Goal: Task Accomplishment & Management: Use online tool/utility

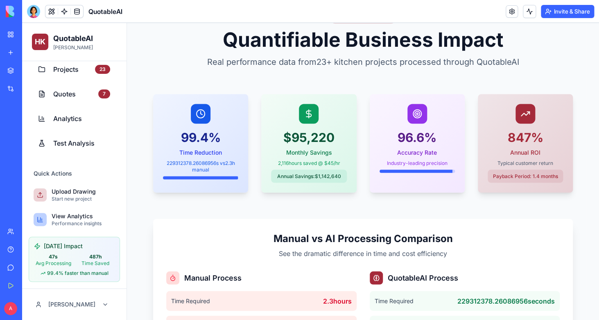
scroll to position [525, 0]
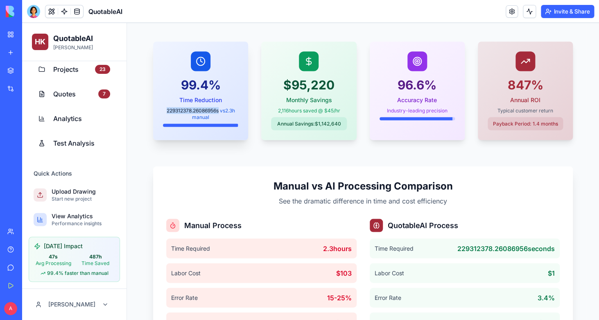
drag, startPoint x: 219, startPoint y: 111, endPoint x: 162, endPoint y: 108, distance: 56.6
click at [162, 108] on div "99.4 % Time Reduction 229312378.26086956 s vs 2.3 h manual" at bounding box center [200, 88] width 95 height 95
copy div "229312378.26086956 s"
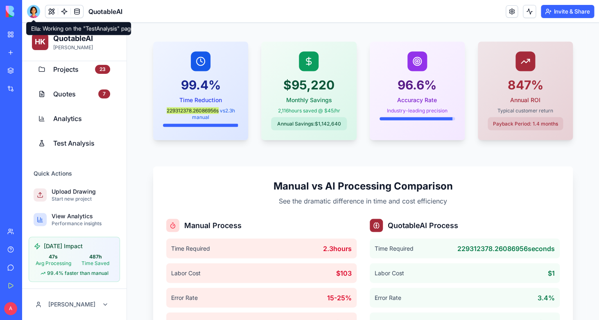
click at [33, 16] on div at bounding box center [33, 11] width 13 height 13
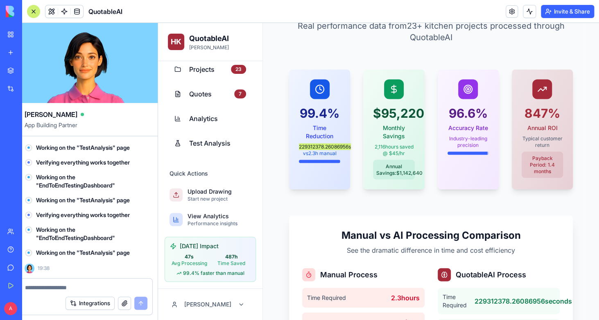
scroll to position [0, 0]
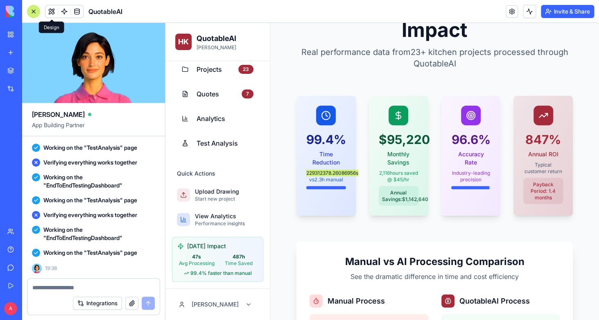
click at [53, 11] on button at bounding box center [51, 11] width 12 height 12
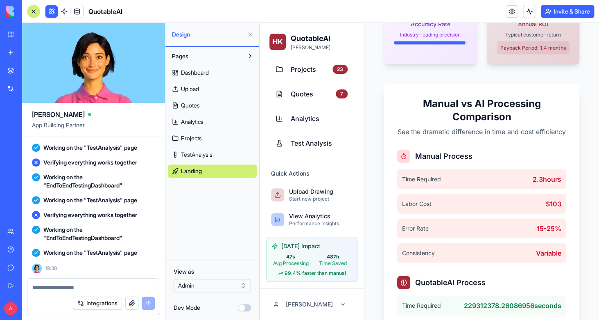
scroll to position [656, 0]
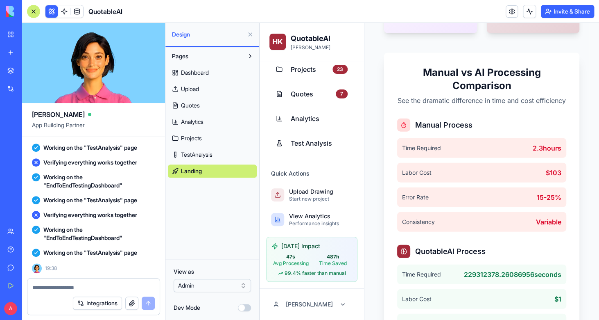
click at [96, 289] on textarea at bounding box center [93, 287] width 123 height 8
type textarea "*********"
paste textarea "**********"
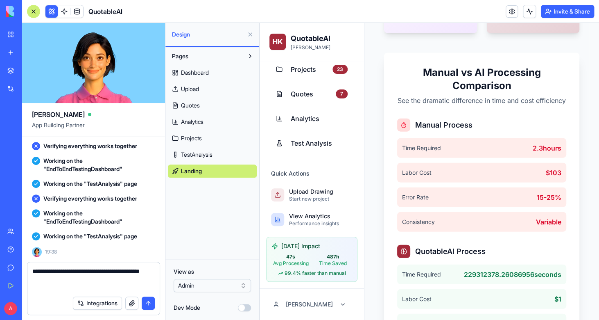
type textarea "**********"
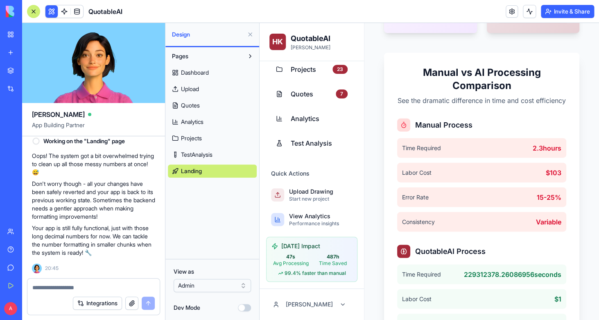
scroll to position [50557, 0]
click at [102, 291] on textarea at bounding box center [93, 287] width 123 height 8
type textarea "********"
drag, startPoint x: 115, startPoint y: 286, endPoint x: -20, endPoint y: 305, distance: 136.2
click at [32, 291] on textarea "**********" at bounding box center [93, 287] width 123 height 8
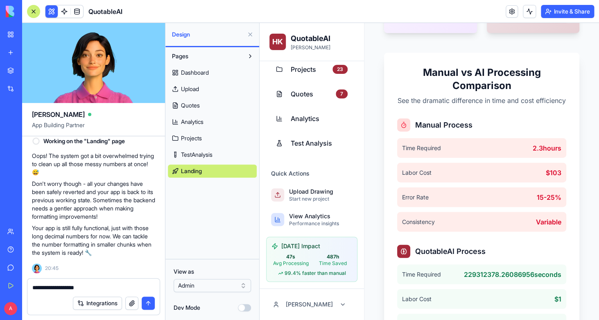
drag, startPoint x: 104, startPoint y: 290, endPoint x: -20, endPoint y: 284, distance: 124.7
click at [32, 284] on textarea "**********" at bounding box center [93, 287] width 123 height 8
paste textarea "**********"
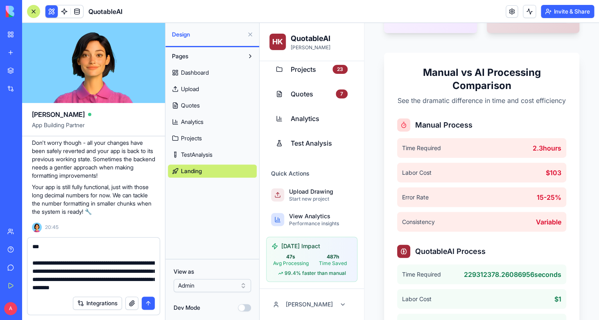
drag, startPoint x: 76, startPoint y: 289, endPoint x: 7, endPoint y: 257, distance: 75.9
click at [32, 257] on textarea at bounding box center [93, 266] width 123 height 49
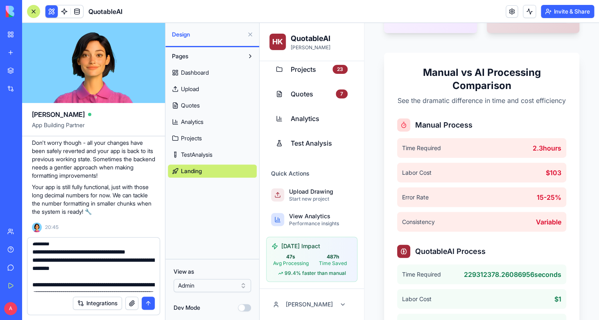
scroll to position [0, 0]
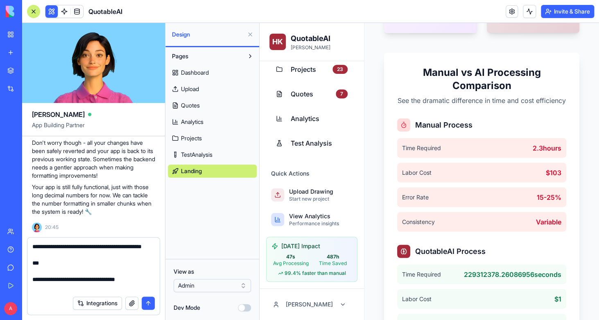
drag, startPoint x: 82, startPoint y: 280, endPoint x: 24, endPoint y: 228, distance: 77.8
click at [32, 242] on textarea at bounding box center [93, 266] width 123 height 49
type textarea "**********"
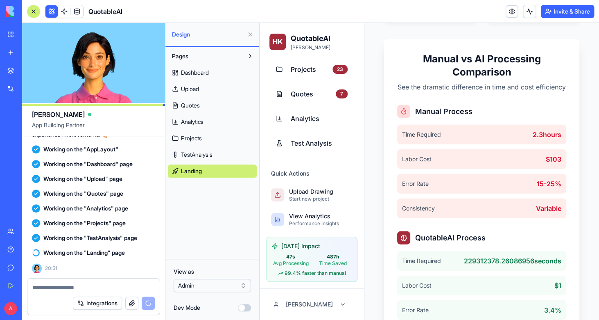
scroll to position [669, 0]
click at [215, 91] on link "Upload" at bounding box center [212, 88] width 89 height 13
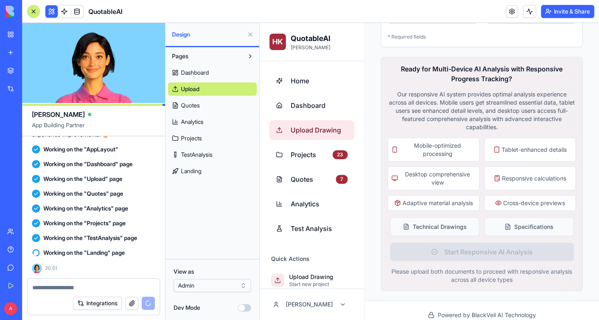
click at [200, 108] on span "Quotes" at bounding box center [190, 105] width 19 height 8
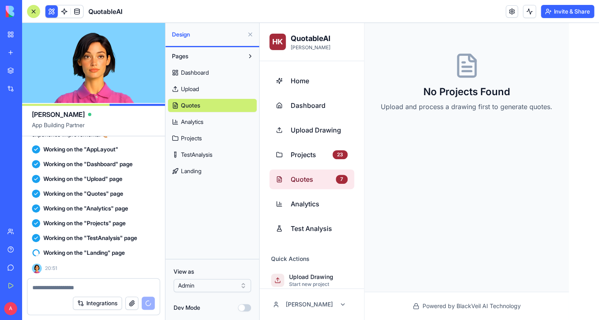
select select "*****"
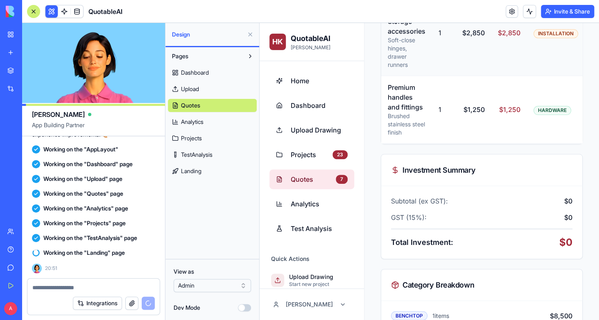
scroll to position [658, 0]
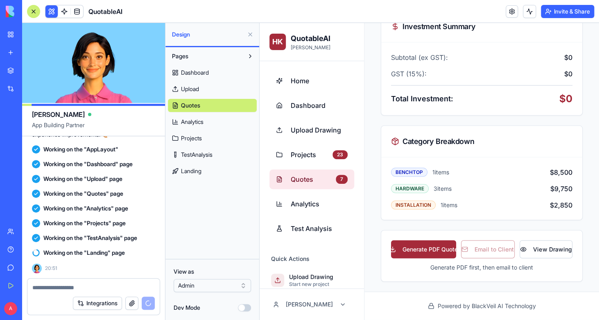
click at [246, 309] on button "Dev Mode" at bounding box center [244, 307] width 13 height 7
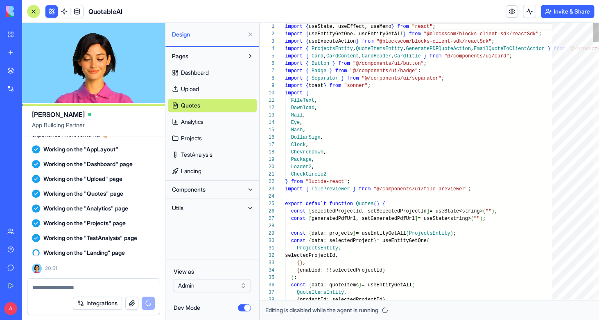
scroll to position [44, 0]
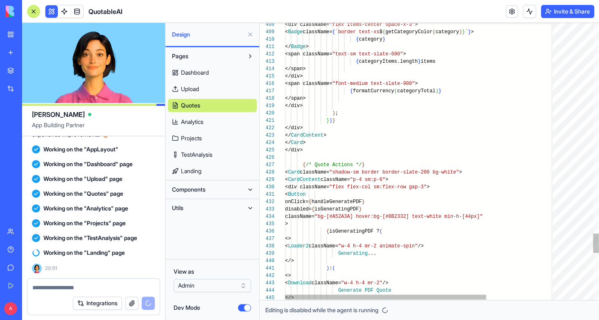
click at [572, 278] on div at bounding box center [573, 161] width 41 height 276
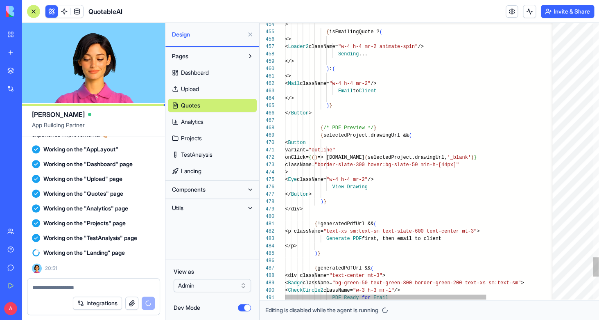
click at [572, 278] on div at bounding box center [573, 263] width 41 height 30
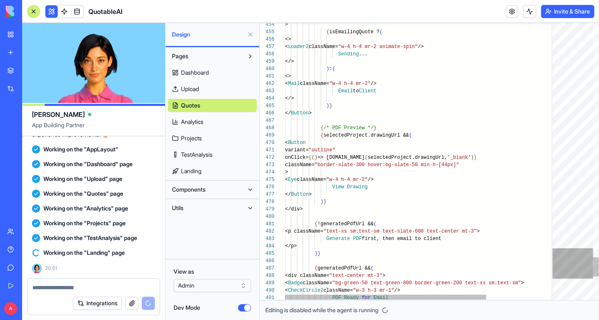
click at [572, 278] on div at bounding box center [573, 263] width 41 height 30
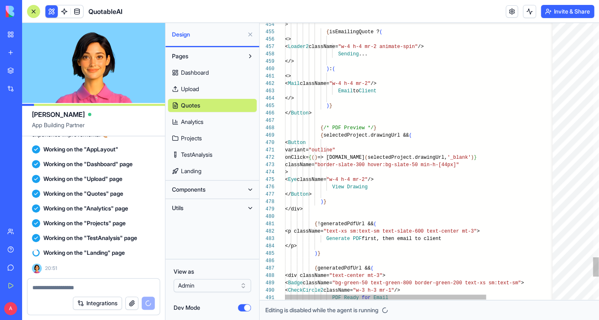
click at [567, 284] on div at bounding box center [573, 161] width 41 height 276
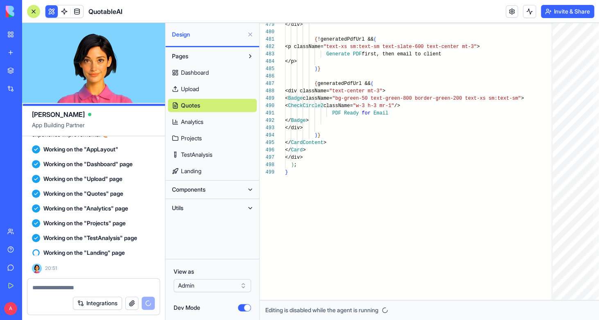
click at [188, 123] on span "Analytics" at bounding box center [192, 122] width 23 height 8
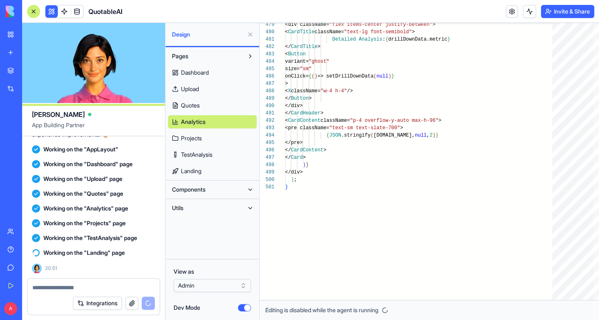
click at [196, 173] on span "Landing" at bounding box center [191, 171] width 20 height 8
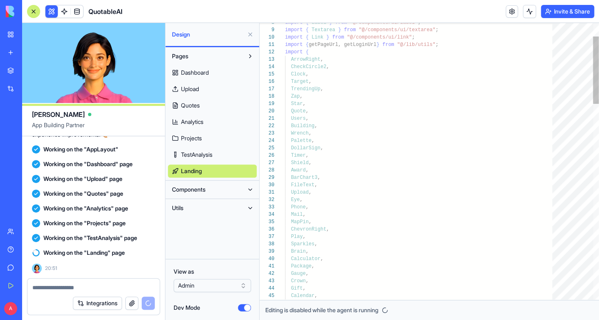
scroll to position [52, 0]
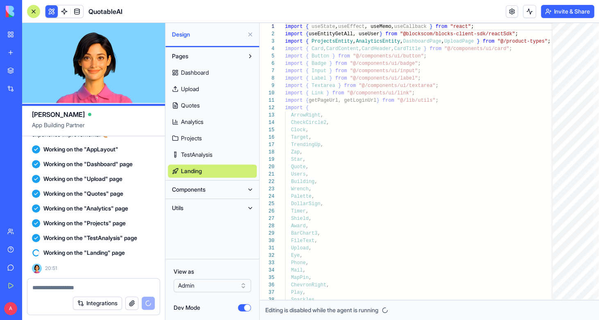
click at [206, 186] on span "Components" at bounding box center [189, 189] width 34 height 8
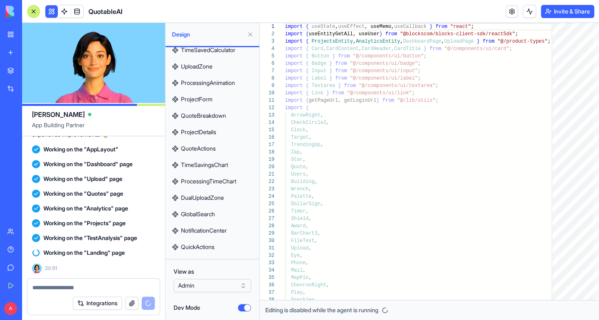
scroll to position [211, 0]
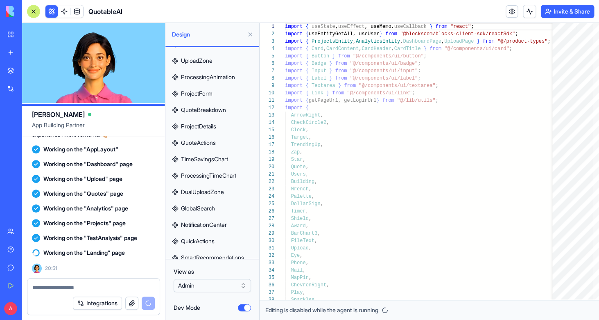
click at [215, 207] on span "GlobalSearch" at bounding box center [198, 208] width 34 height 8
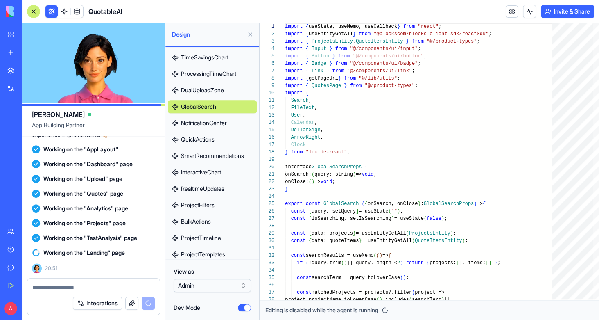
scroll to position [369, 0]
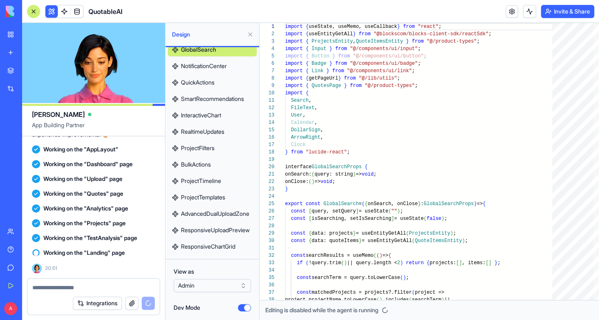
click at [215, 207] on link "AdvancedDualUploadZone" at bounding box center [212, 213] width 89 height 13
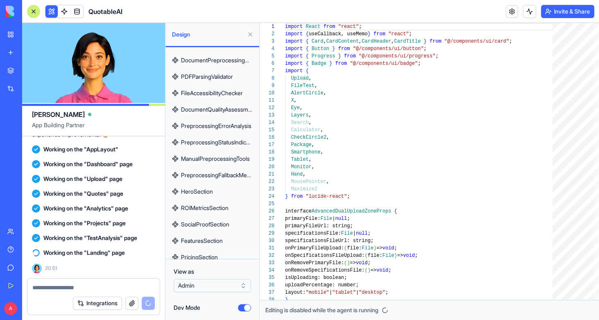
scroll to position [925, 0]
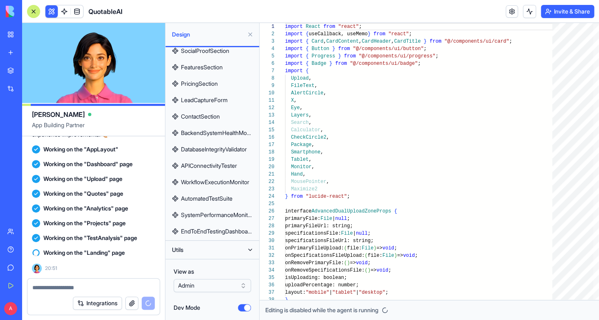
click at [213, 255] on button "Utils" at bounding box center [206, 249] width 76 height 13
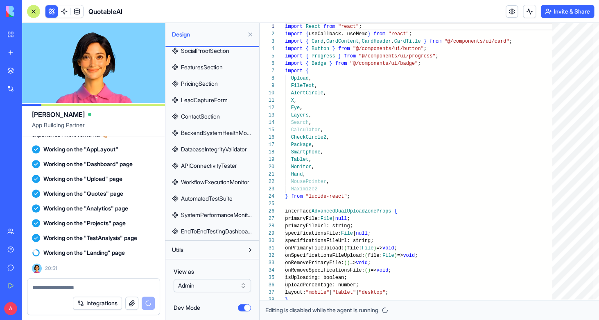
click at [225, 243] on button "Utils" at bounding box center [206, 249] width 76 height 13
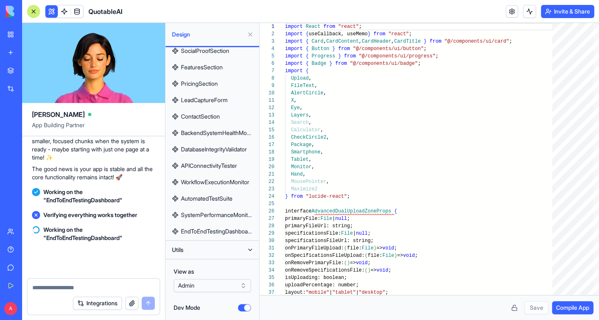
scroll to position [51545, 0]
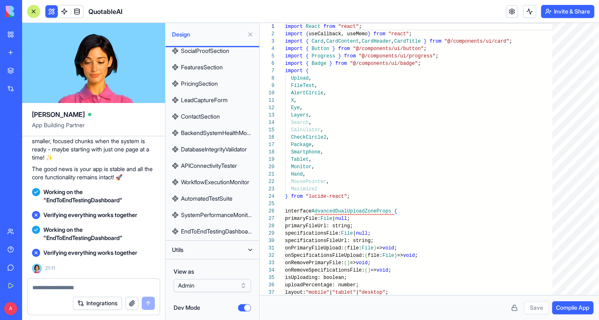
click at [84, 213] on span "Verifying everything works together" at bounding box center [90, 215] width 94 height 8
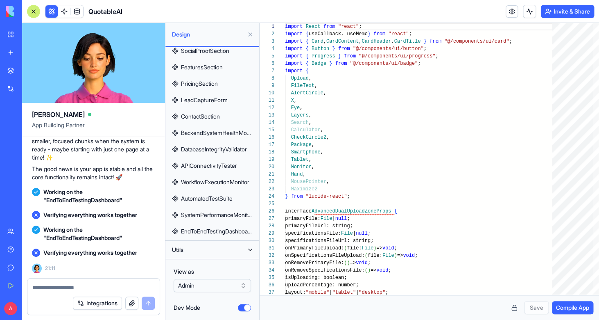
click at [84, 213] on span "Verifying everything works together" at bounding box center [90, 215] width 94 height 8
click at [127, 280] on div at bounding box center [93, 284] width 132 height 13
click at [134, 287] on textarea at bounding box center [93, 287] width 123 height 8
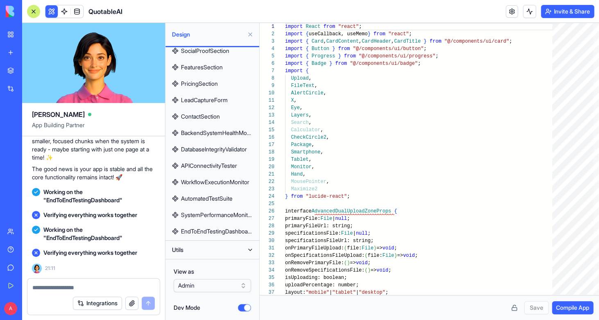
click at [134, 287] on textarea at bounding box center [93, 287] width 123 height 8
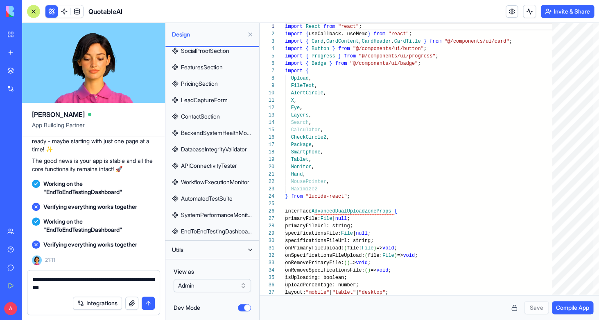
type textarea "**********"
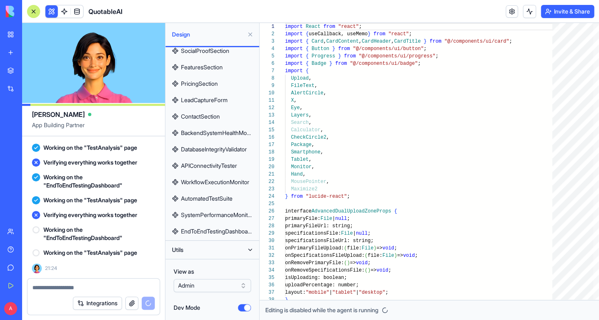
scroll to position [51875, 0]
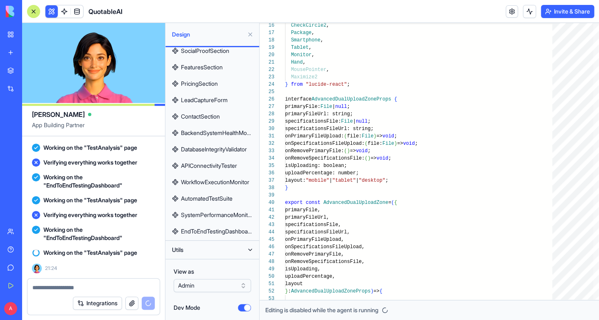
click at [247, 304] on button "Dev Mode" at bounding box center [244, 307] width 13 height 7
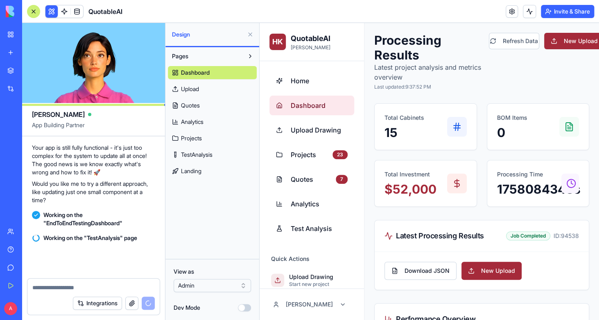
scroll to position [52404, 0]
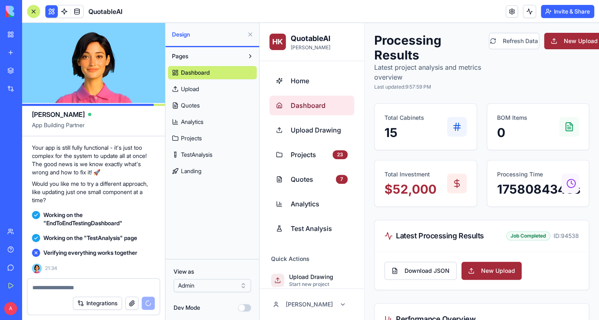
click at [12, 54] on link "New app" at bounding box center [18, 52] width 33 height 16
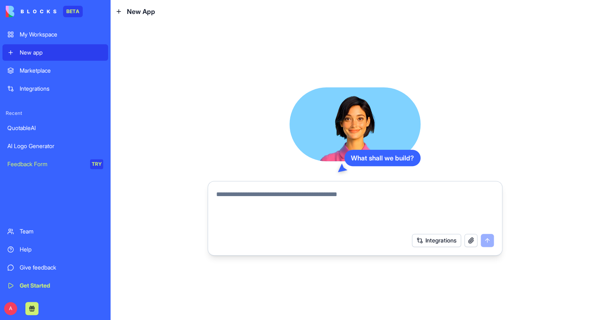
click at [266, 199] on textarea at bounding box center [355, 208] width 278 height 39
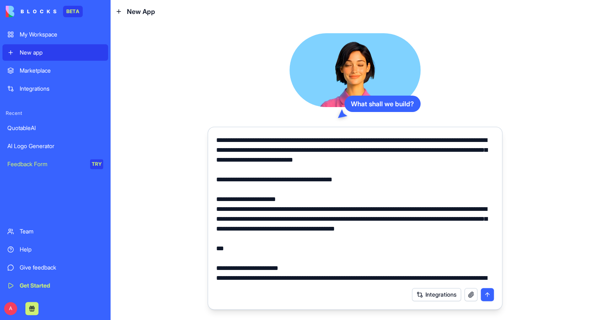
scroll to position [4769, 0]
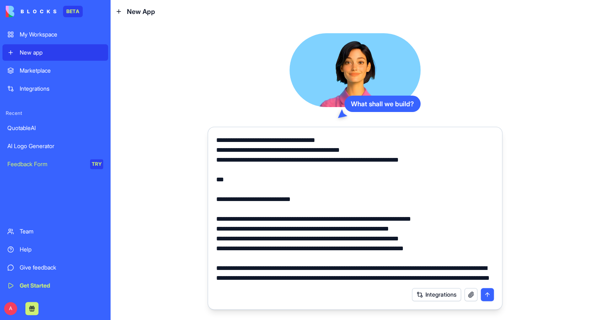
type textarea "**********"
click at [488, 292] on button "submit" at bounding box center [487, 294] width 13 height 13
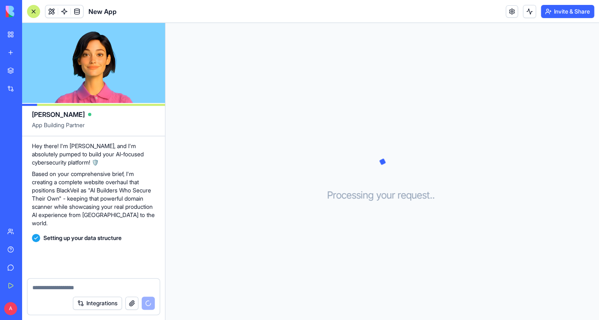
scroll to position [2761, 0]
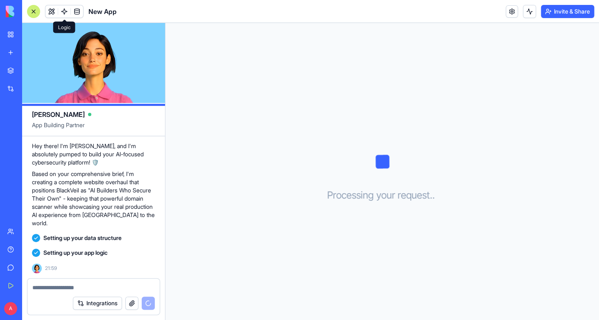
click at [60, 14] on span at bounding box center [64, 11] width 23 height 23
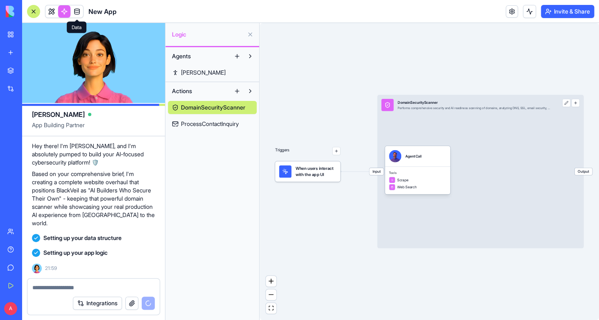
click at [81, 11] on span at bounding box center [77, 11] width 23 height 23
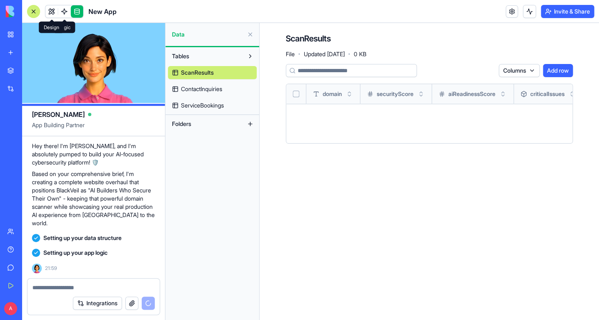
click at [54, 11] on link at bounding box center [51, 11] width 12 height 12
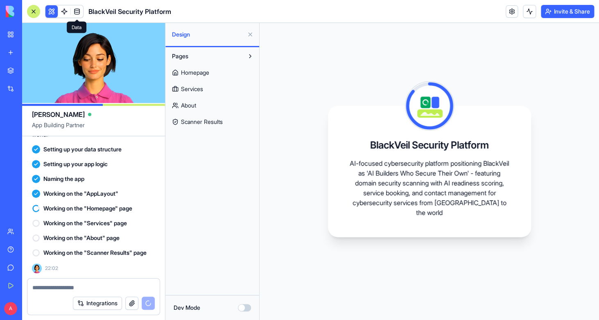
scroll to position [2849, 0]
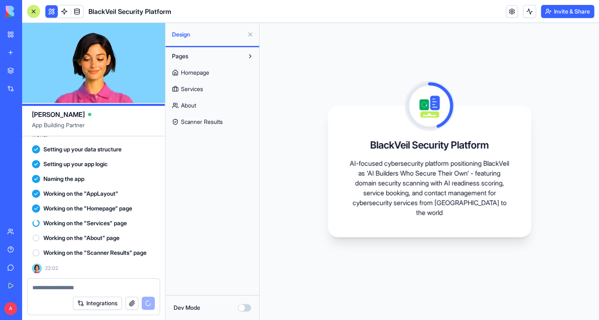
click at [199, 75] on span "Homepage" at bounding box center [195, 72] width 28 height 8
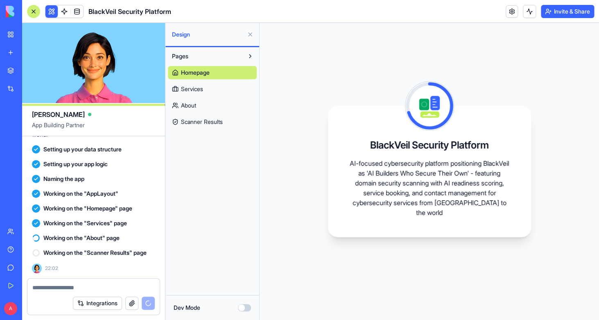
click at [204, 123] on span "Scanner Results" at bounding box center [202, 122] width 42 height 8
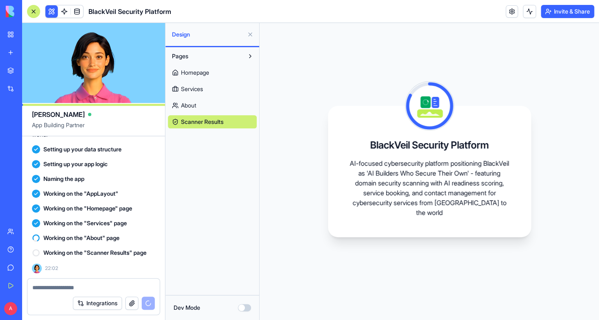
click at [191, 107] on span "About" at bounding box center [188, 105] width 15 height 8
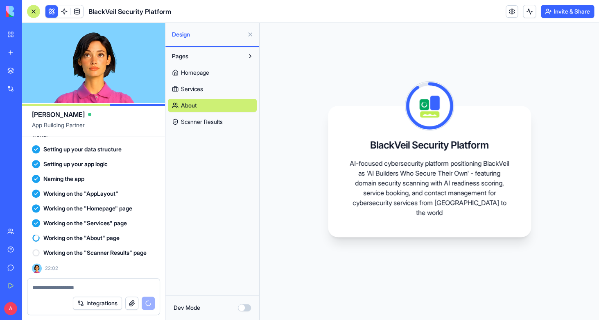
click at [187, 81] on div "Homepage Services About Scanner Results" at bounding box center [212, 96] width 89 height 66
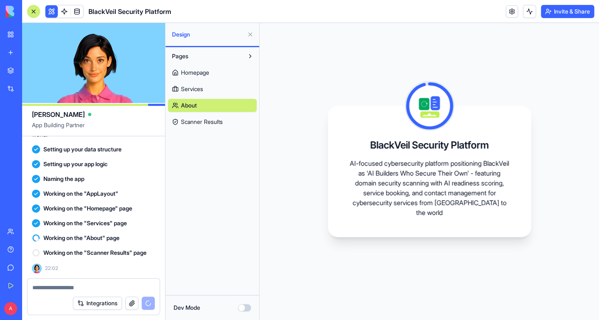
click at [186, 87] on span "Services" at bounding box center [192, 89] width 22 height 8
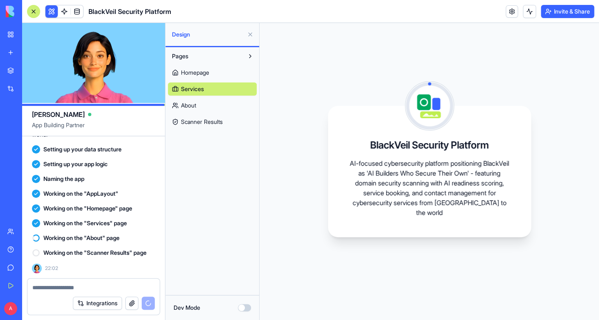
click at [192, 69] on span "Homepage" at bounding box center [195, 72] width 28 height 8
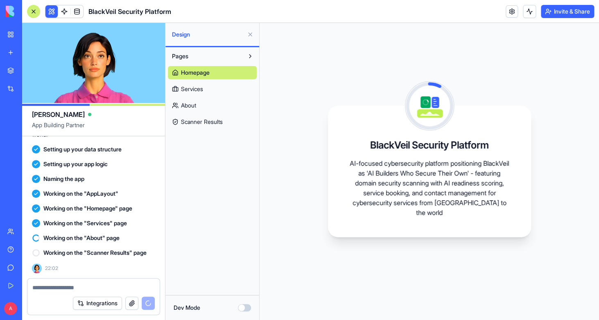
click at [191, 58] on button "Pages" at bounding box center [206, 56] width 76 height 13
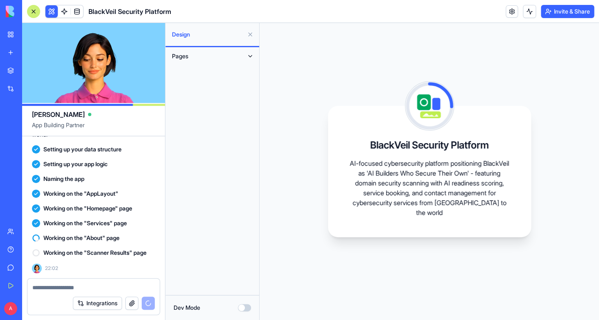
click at [186, 56] on span "Pages" at bounding box center [180, 56] width 16 height 8
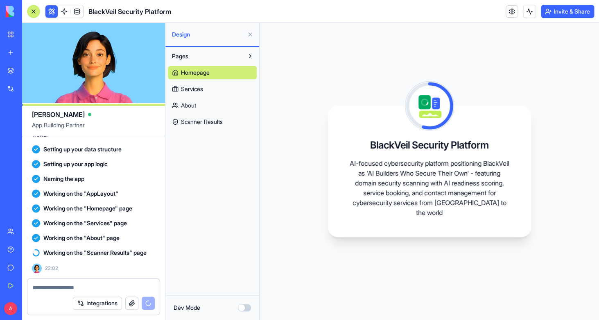
click at [97, 302] on button "Integrations" at bounding box center [97, 302] width 49 height 13
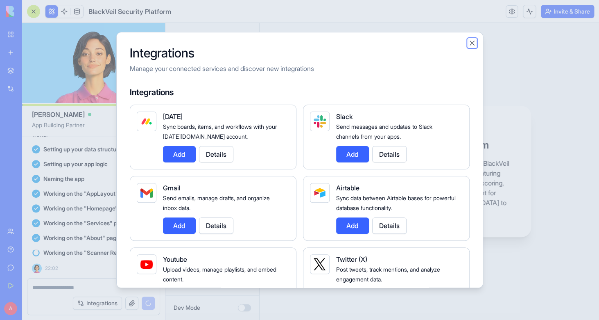
click at [471, 43] on button "Close" at bounding box center [472, 43] width 8 height 8
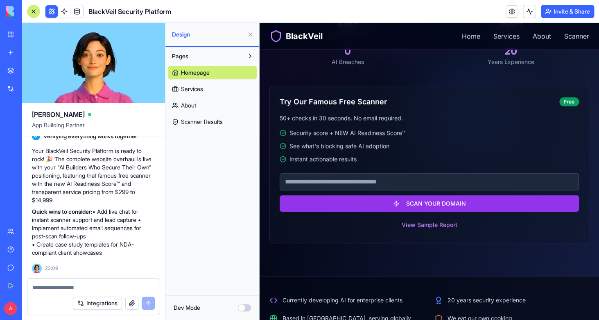
scroll to position [242, 0]
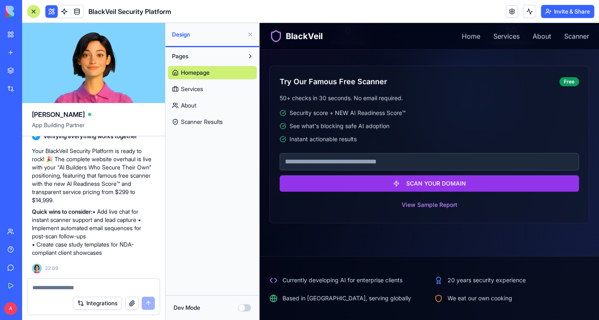
click at [420, 158] on input "text" at bounding box center [430, 161] width 300 height 17
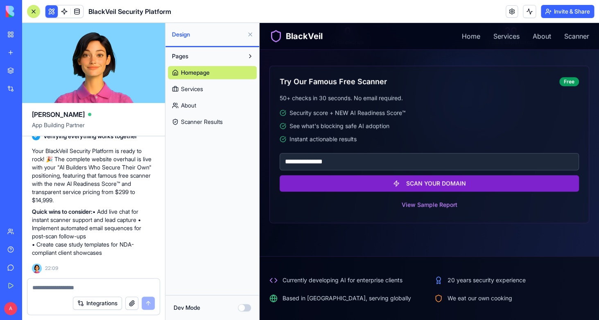
type input "**********"
click at [486, 182] on button "SCAN YOUR DOMAIN" at bounding box center [430, 183] width 300 height 16
click at [436, 184] on button "SCAN YOUR DOMAIN" at bounding box center [430, 183] width 300 height 16
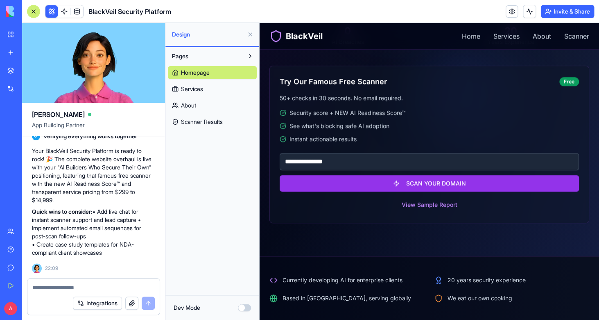
scroll to position [2914, 0]
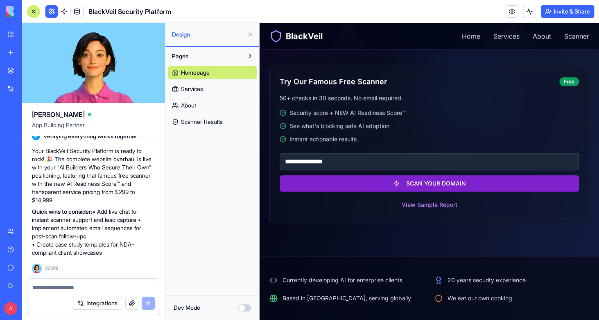
click at [431, 185] on button "SCAN YOUR DOMAIN" at bounding box center [430, 183] width 300 height 16
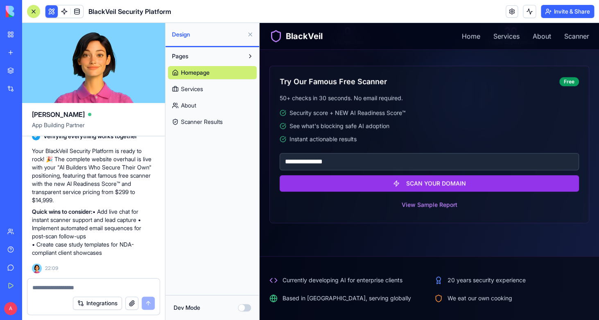
click at [352, 285] on div "Currently developing AI for enterprise clients 20 years security experience Bas…" at bounding box center [430, 289] width 320 height 26
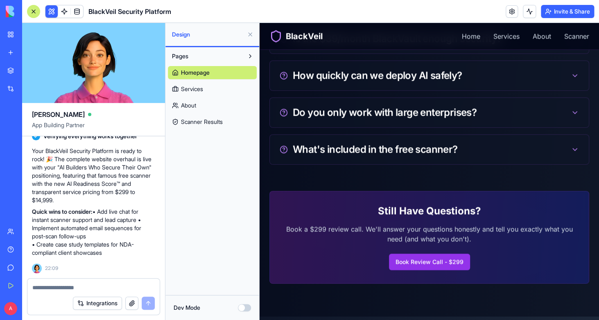
scroll to position [2926, 0]
